Goal: Task Accomplishment & Management: Complete application form

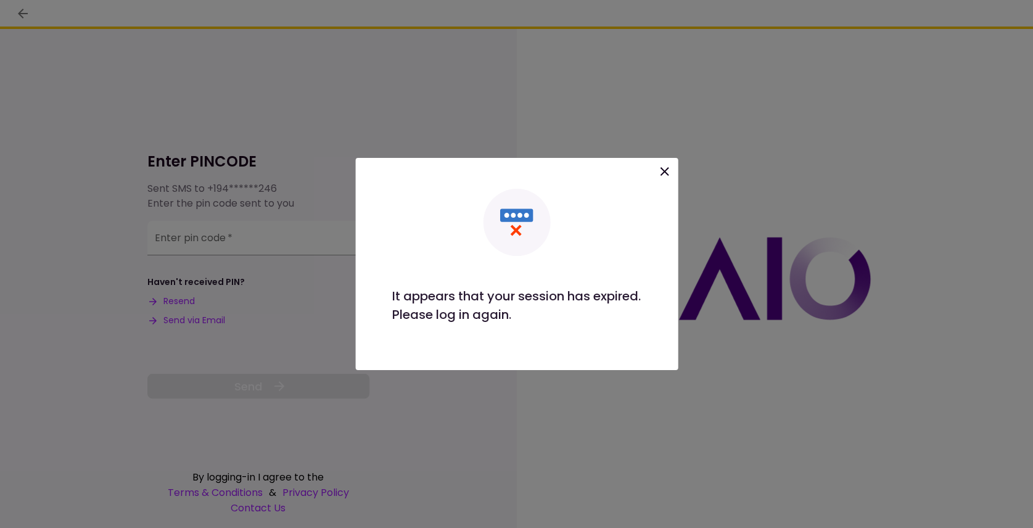
click at [666, 168] on icon at bounding box center [664, 171] width 15 height 15
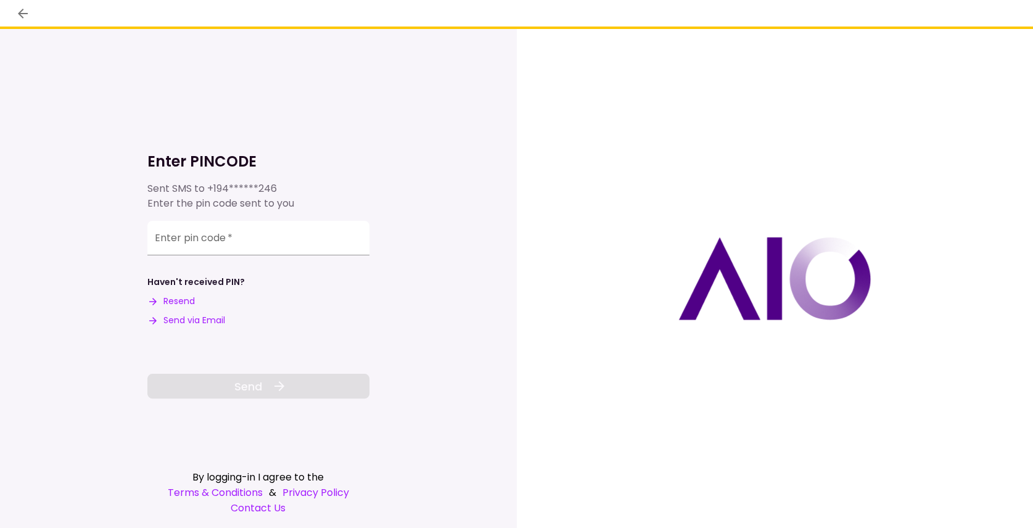
click at [188, 320] on button "Send via Email" at bounding box center [186, 320] width 78 height 13
click at [163, 243] on input "Enter pin code   *" at bounding box center [258, 240] width 222 height 35
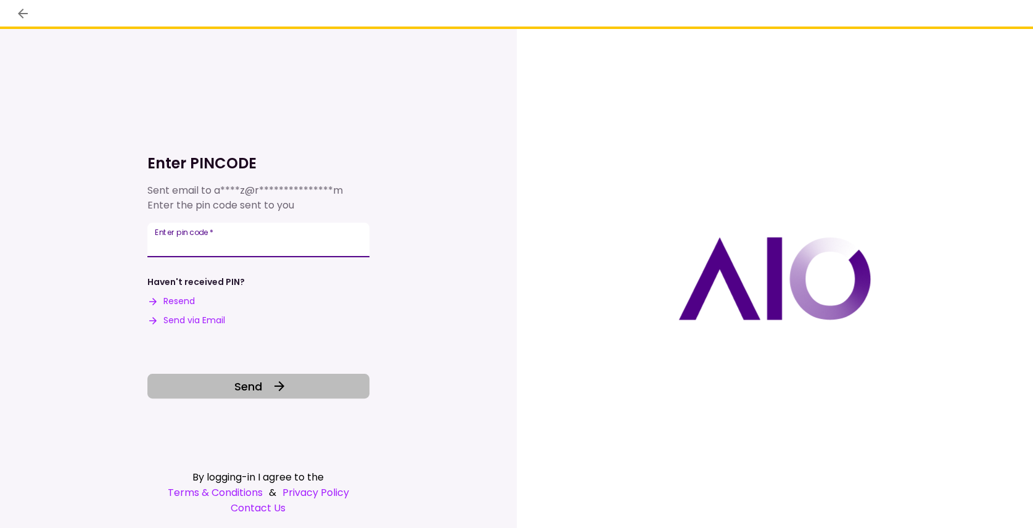
type input "******"
click at [249, 385] on span "Send" at bounding box center [248, 386] width 28 height 17
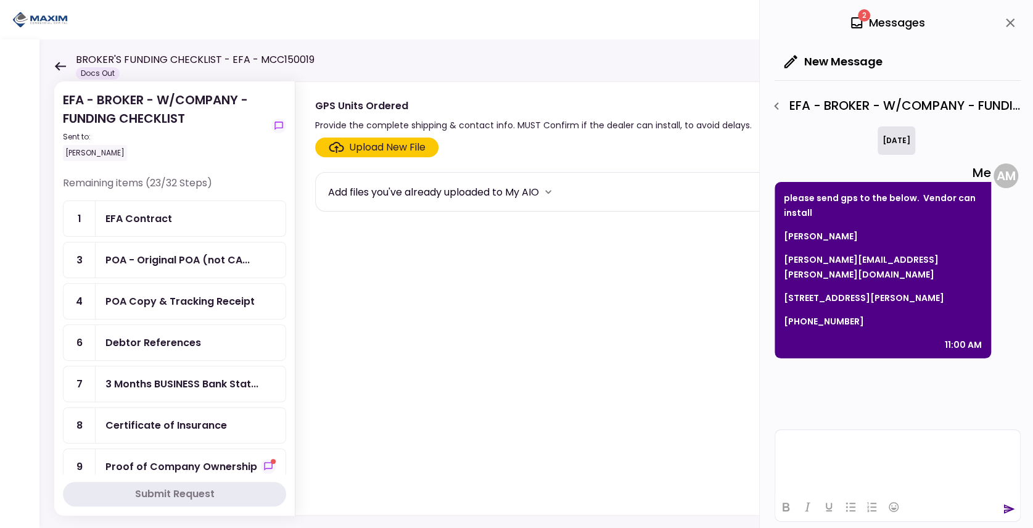
click at [864, 457] on html at bounding box center [897, 445] width 245 height 30
click at [1011, 511] on icon "send" at bounding box center [1009, 509] width 12 height 12
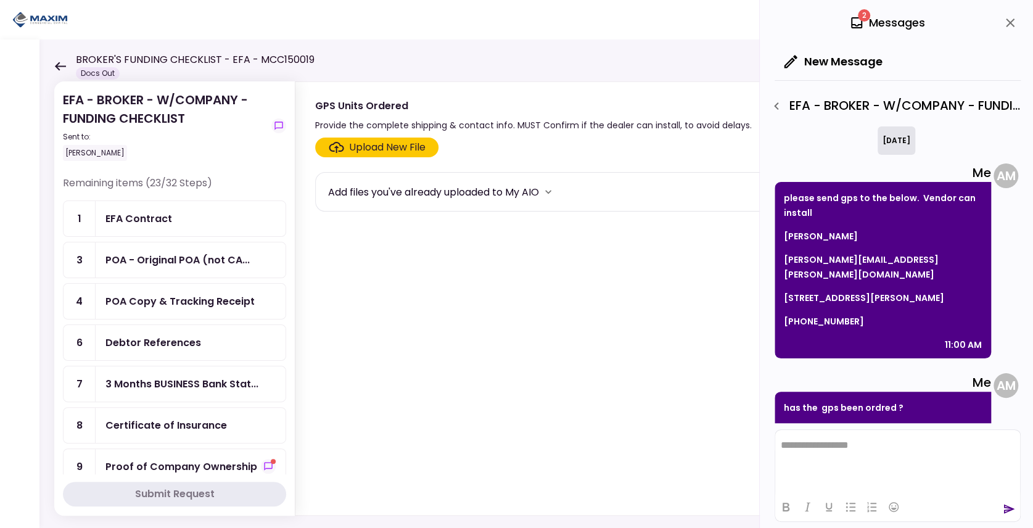
scroll to position [12, 0]
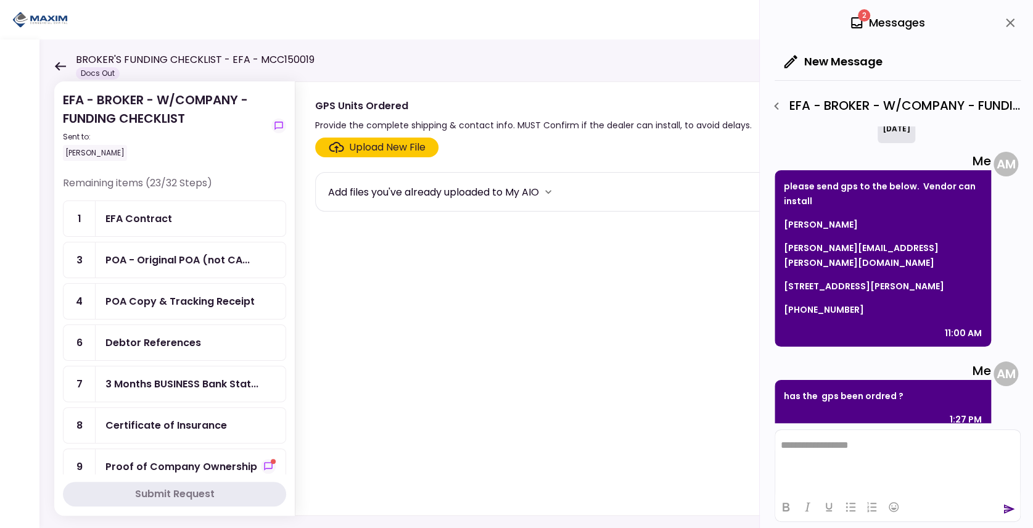
click at [862, 23] on icon at bounding box center [856, 22] width 15 height 15
click at [859, 21] on icon at bounding box center [856, 22] width 15 height 15
click at [856, 15] on icon at bounding box center [856, 22] width 15 height 15
click at [408, 305] on section "Upload New File Add files you've already uploaded to My AIO" at bounding box center [651, 324] width 673 height 373
click at [57, 65] on icon at bounding box center [60, 66] width 11 height 9
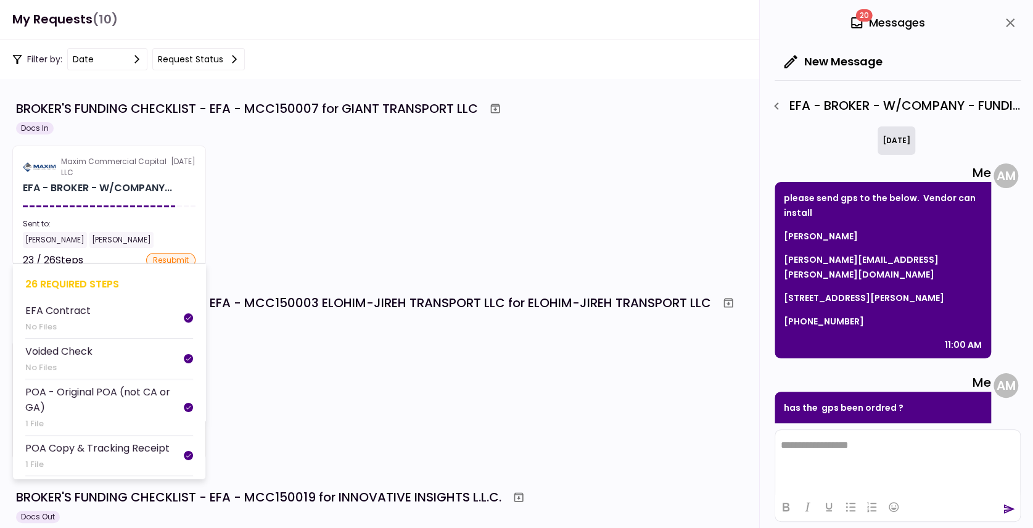
scroll to position [12, 0]
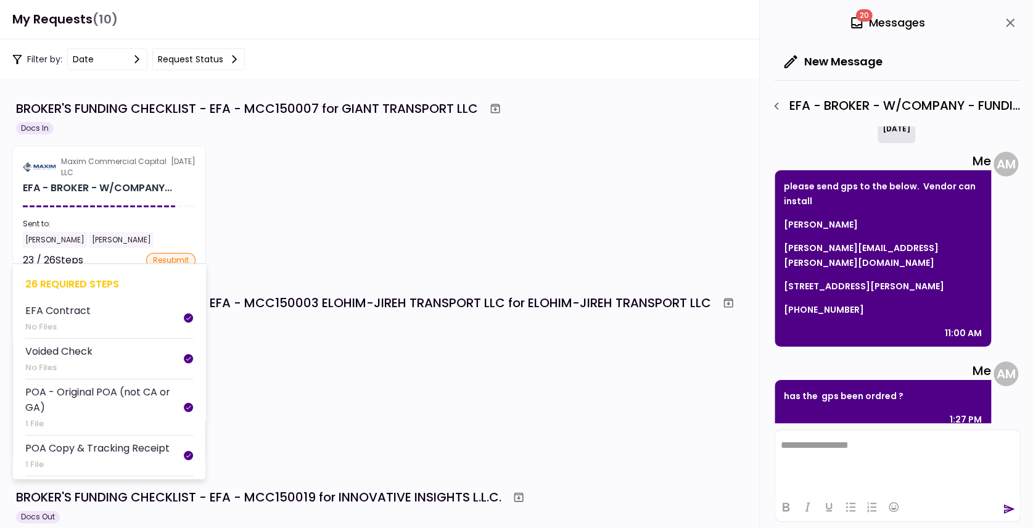
click at [142, 205] on section "Maxim Commercial Capital LLC [DATE] EFA - BROKER - W/COMPANY... Sent to: [PERSO…" at bounding box center [109, 206] width 194 height 120
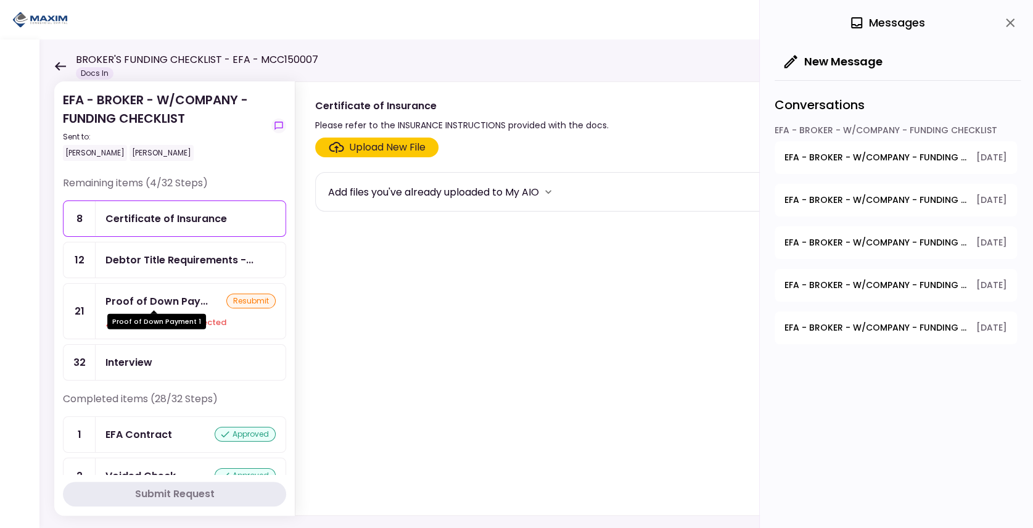
click at [189, 302] on div "Proof of Down Pay..." at bounding box center [156, 301] width 102 height 15
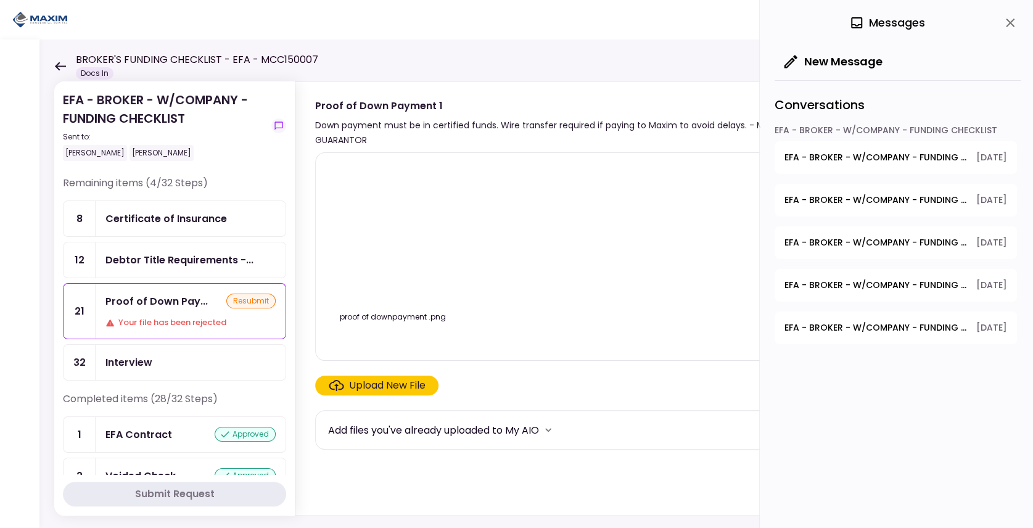
click at [378, 387] on div "Upload New File" at bounding box center [387, 385] width 76 height 15
click at [0, 0] on input "Upload New File" at bounding box center [0, 0] width 0 height 0
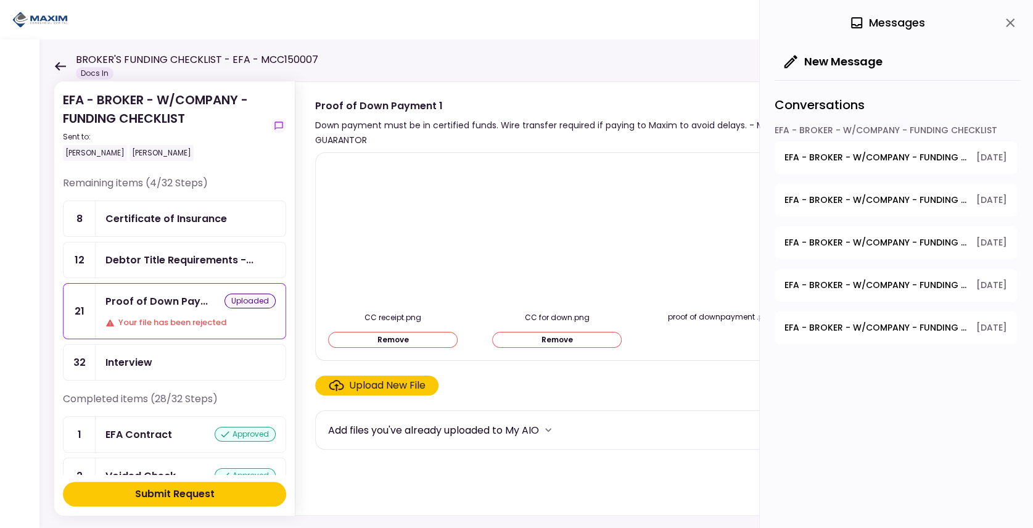
click at [402, 384] on div "Upload New File" at bounding box center [387, 385] width 76 height 15
click at [0, 0] on input "Upload New File" at bounding box center [0, 0] width 0 height 0
click at [154, 489] on div "Submit Request" at bounding box center [175, 494] width 80 height 15
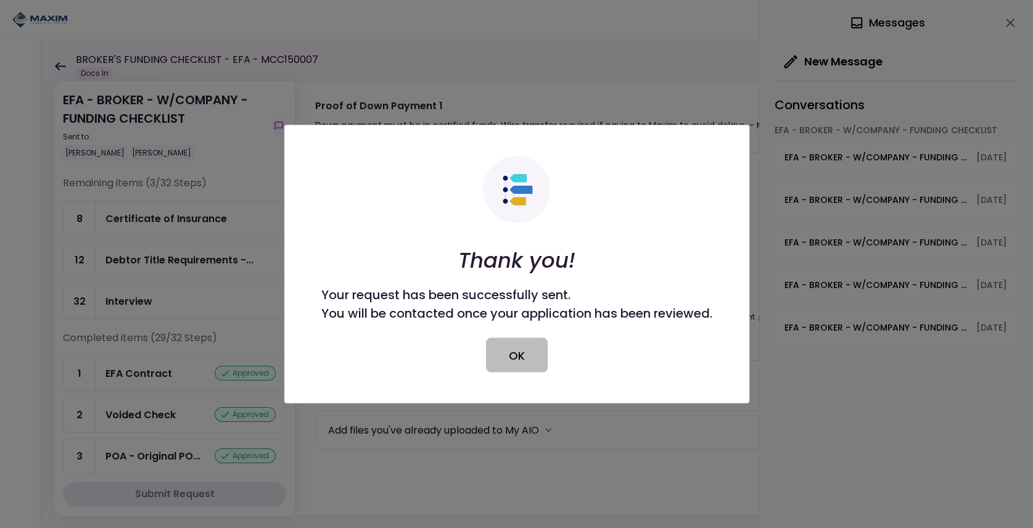
click at [518, 360] on button "OK" at bounding box center [517, 355] width 62 height 35
